Goal: Information Seeking & Learning: Learn about a topic

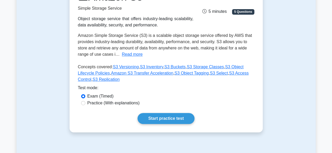
scroll to position [84, 0]
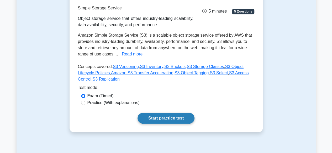
click at [168, 117] on link "Start practice test" at bounding box center [165, 118] width 57 height 11
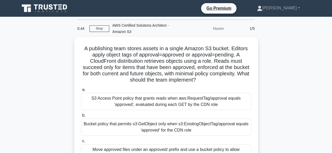
click at [265, 74] on div "A publishing team stores assets in a single Amazon S3 bucket. Editors apply obj…" at bounding box center [166, 119] width 299 height 164
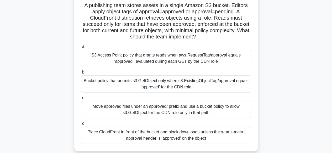
scroll to position [31, 0]
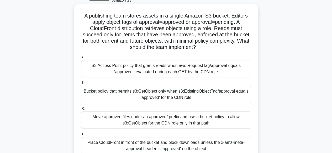
click at [127, 72] on div "S3 Access Point policy that grants reads when aws:RequestTag/approval equals 'a…" at bounding box center [166, 68] width 170 height 17
click at [81, 59] on input "a. S3 Access Point policy that grants reads when aws:RequestTag/approval equals…" at bounding box center [81, 57] width 0 height 3
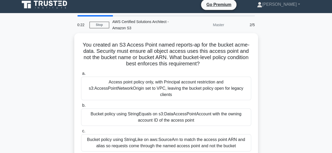
scroll to position [0, 0]
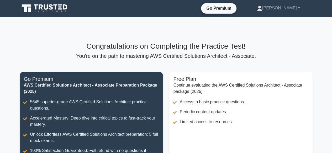
click at [56, 47] on h3 "Congratulations on Completing the Practice Test!" at bounding box center [166, 46] width 293 height 9
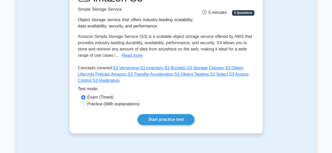
click at [35, 60] on div "Test Flashcards Amazon S3 Simple Storage Service Object storage service that of…" at bounding box center [166, 51] width 299 height 190
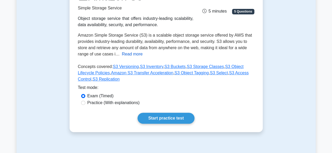
click at [124, 52] on button "Read more" at bounding box center [132, 54] width 21 height 6
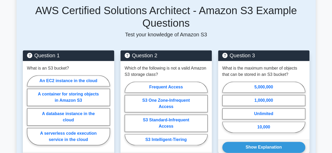
scroll to position [346, 0]
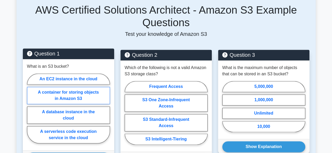
click at [76, 87] on label "A container for storing objects in Amazon S3" at bounding box center [68, 95] width 83 height 17
click at [30, 109] on input "A container for storing objects in Amazon S3" at bounding box center [28, 110] width 3 height 3
radio input "true"
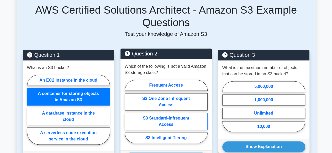
click at [160, 116] on label "S3 Standard-Infrequent Access" at bounding box center [166, 121] width 83 height 17
click at [128, 115] on input "S3 Standard-Infrequent Access" at bounding box center [126, 113] width 3 height 3
radio input "true"
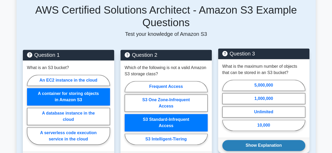
click at [261, 141] on button "Show Explanation" at bounding box center [263, 145] width 83 height 11
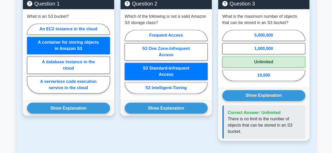
scroll to position [399, 0]
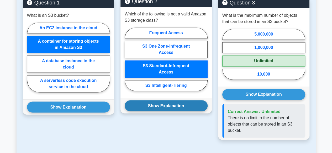
click at [156, 100] on button "Show Explanation" at bounding box center [166, 105] width 83 height 11
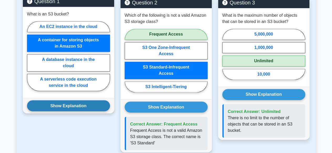
click at [72, 100] on button "Show Explanation" at bounding box center [68, 105] width 83 height 11
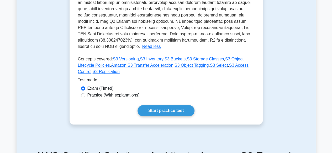
scroll to position [199, 0]
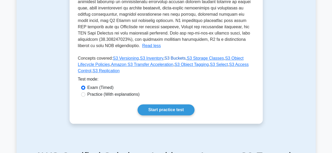
click at [165, 56] on link "S3 Buckets" at bounding box center [174, 58] width 21 height 4
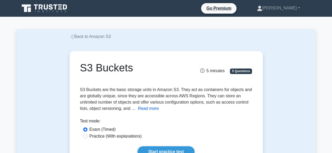
click at [146, 110] on button "Read more" at bounding box center [148, 109] width 21 height 6
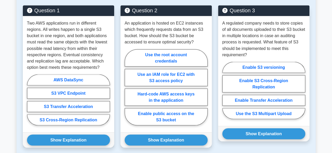
scroll to position [451, 0]
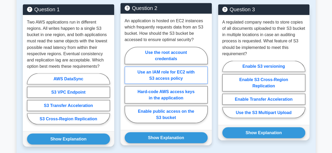
click at [161, 68] on label "Use an IAM role for EC2 with S3 access policy" at bounding box center [166, 75] width 83 height 17
click at [128, 85] on input "Use an IAM role for EC2 with S3 access policy" at bounding box center [126, 86] width 3 height 3
radio input "true"
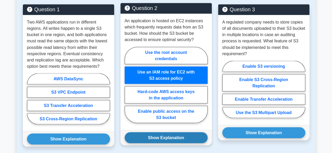
click at [165, 132] on button "Show Explanation" at bounding box center [166, 137] width 83 height 11
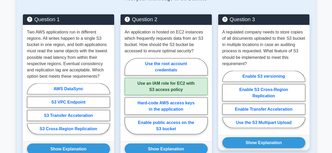
scroll to position [441, 0]
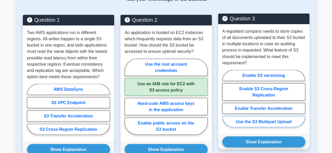
click at [266, 116] on label "Use the S3 Multipart Upload" at bounding box center [263, 121] width 83 height 11
click at [226, 102] on input "Use the S3 Multipart Upload" at bounding box center [223, 100] width 3 height 3
radio input "true"
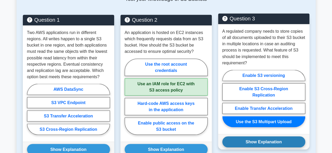
click at [257, 137] on button "Show Explanation" at bounding box center [263, 142] width 83 height 11
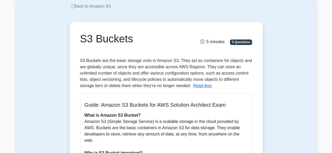
scroll to position [21, 0]
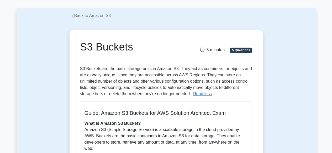
click at [202, 51] on icon at bounding box center [202, 50] width 4 height 4
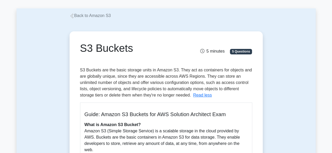
click at [74, 16] on link "Back to Amazon S3" at bounding box center [90, 15] width 41 height 4
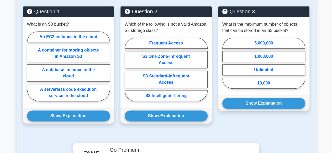
scroll to position [283, 0]
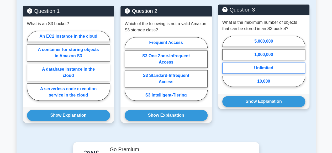
click at [256, 70] on label "Unlimited" at bounding box center [263, 68] width 83 height 11
click at [226, 65] on input "Unlimited" at bounding box center [223, 62] width 3 height 3
radio input "true"
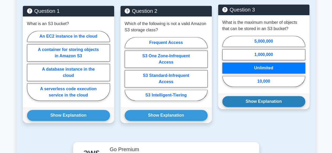
click at [258, 102] on button "Show Explanation" at bounding box center [263, 101] width 83 height 11
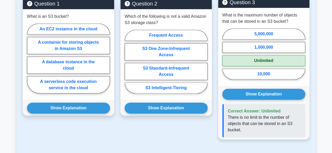
scroll to position [294, 0]
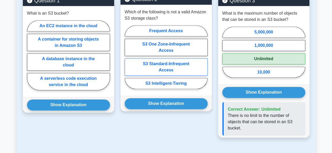
click at [177, 69] on label "S3 Standard-Infrequent Access" at bounding box center [166, 66] width 83 height 17
click at [128, 61] on input "S3 Standard-Infrequent Access" at bounding box center [126, 58] width 3 height 3
radio input "true"
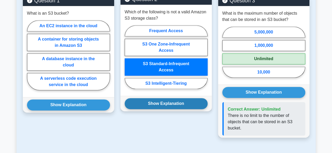
click at [164, 103] on button "Show Explanation" at bounding box center [166, 103] width 83 height 11
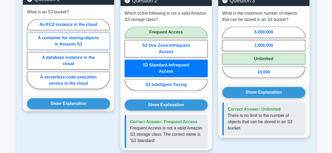
click at [81, 37] on label "A container for storing objects in Amazon S3" at bounding box center [68, 41] width 83 height 17
click at [30, 54] on input "A container for storing objects in Amazon S3" at bounding box center [28, 55] width 3 height 3
radio input "true"
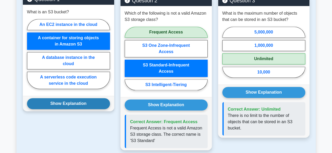
click at [67, 102] on button "Show Explanation" at bounding box center [68, 103] width 83 height 11
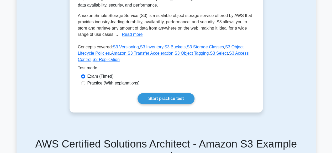
scroll to position [94, 0]
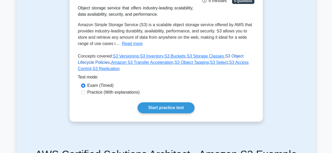
click at [228, 57] on link "S3 Object Lifecycle Policies" at bounding box center [160, 59] width 165 height 11
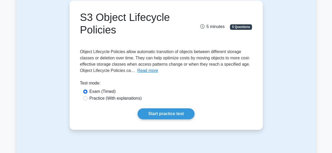
scroll to position [52, 0]
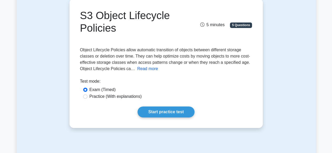
click at [151, 71] on button "Read more" at bounding box center [147, 69] width 21 height 6
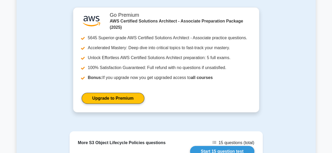
scroll to position [776, 0]
